Goal: Navigation & Orientation: Find specific page/section

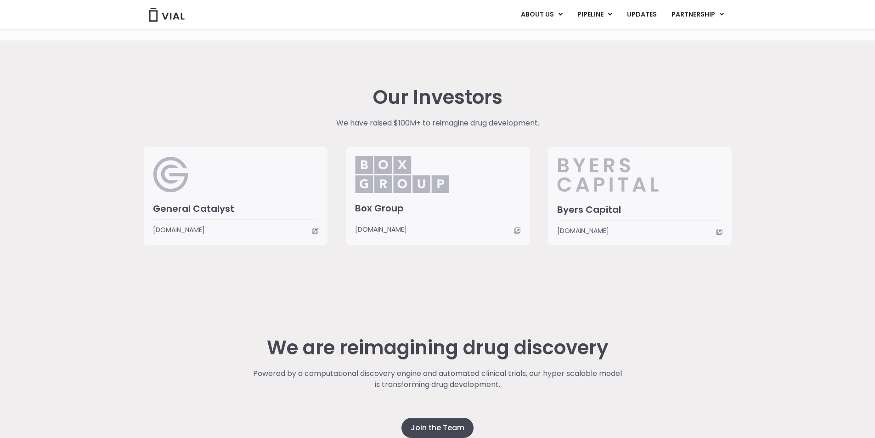
scroll to position [2255, 0]
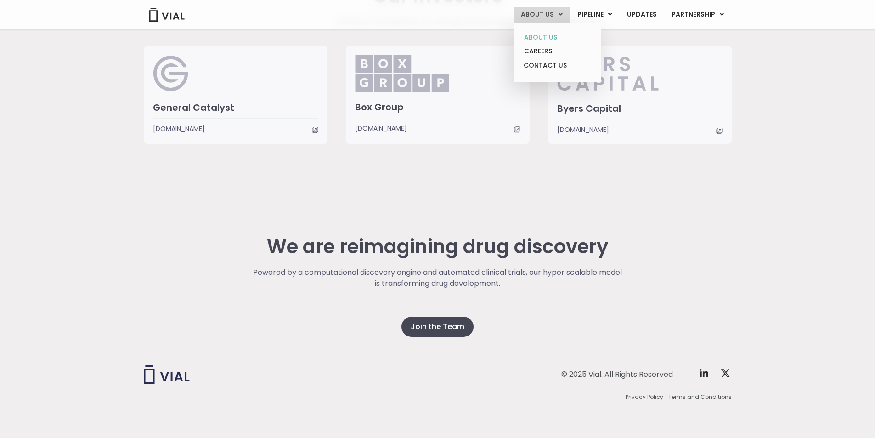
click at [544, 36] on link "ABOUT US" at bounding box center [557, 37] width 80 height 14
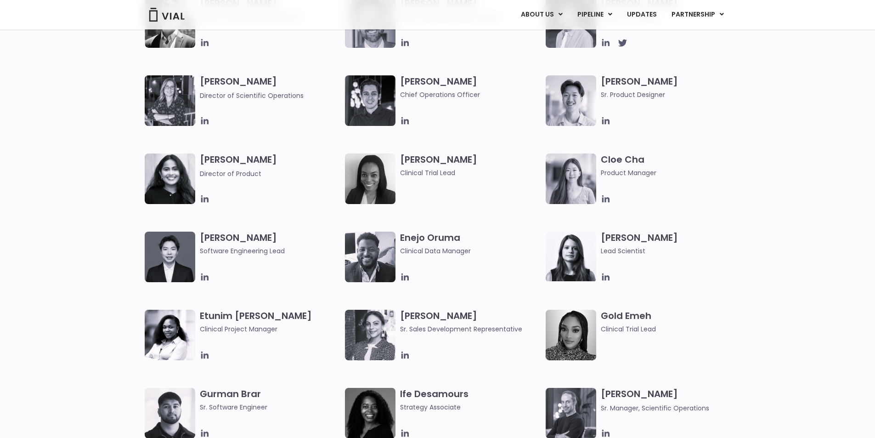
scroll to position [551, 0]
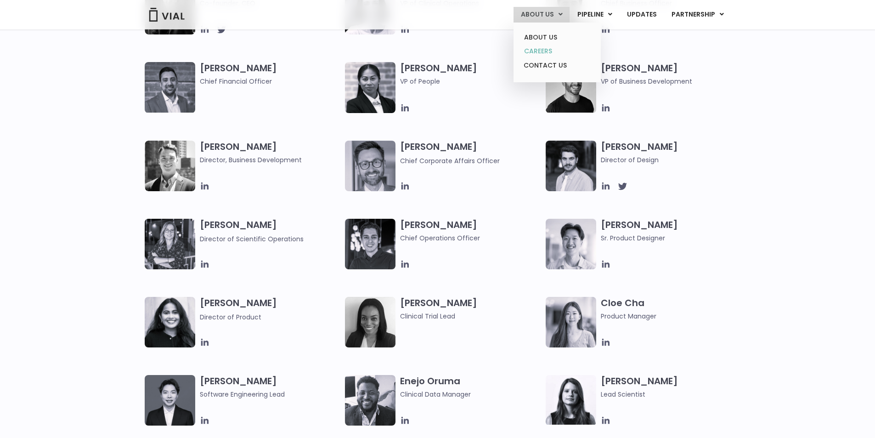
click at [538, 48] on link "CAREERS" at bounding box center [557, 51] width 80 height 14
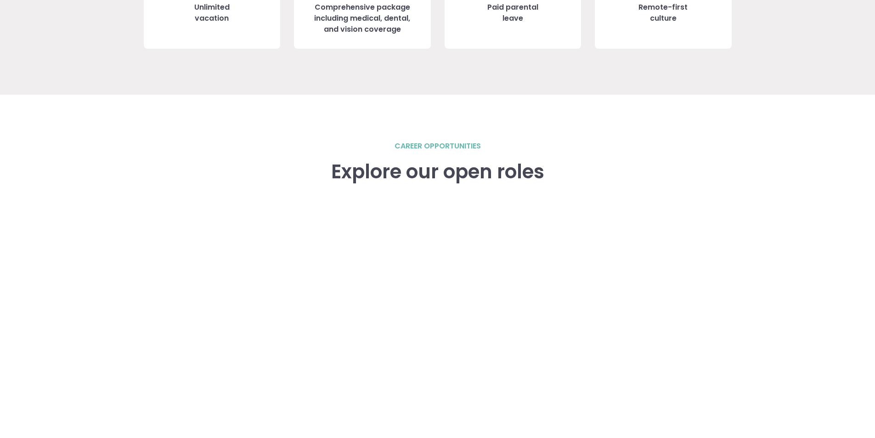
scroll to position [1179, 0]
